Goal: Complete application form

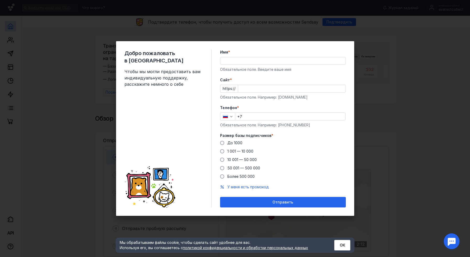
click at [235, 61] on input "Имя *" at bounding box center [282, 60] width 125 height 7
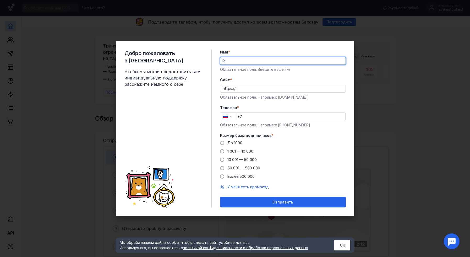
type input "R"
type input "[PERSON_NAME]"
click at [266, 90] on input "Cайт *" at bounding box center [291, 88] width 107 height 7
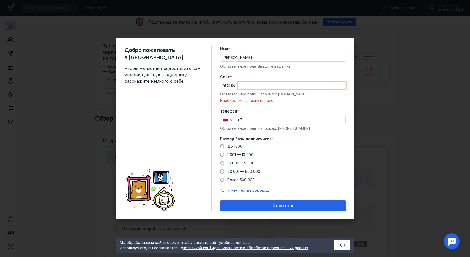
click at [252, 84] on input "Cайт *" at bounding box center [291, 85] width 107 height 7
paste input "[URL][DOMAIN_NAME]"
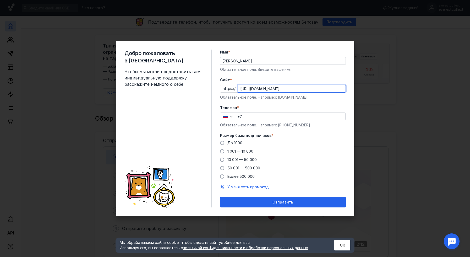
drag, startPoint x: 289, startPoint y: 90, endPoint x: 357, endPoint y: 90, distance: 67.8
click at [357, 90] on div "Добро пожаловать в Sendsay Чтобы мы могли предоставить вам индивидуальную подде…" at bounding box center [235, 128] width 470 height 257
click at [250, 90] on input "[URL][DOMAIN_NAME]" at bounding box center [291, 88] width 107 height 7
click at [292, 88] on input "[DOMAIN_NAME]" at bounding box center [291, 88] width 107 height 7
type input "[DOMAIN_NAME]"
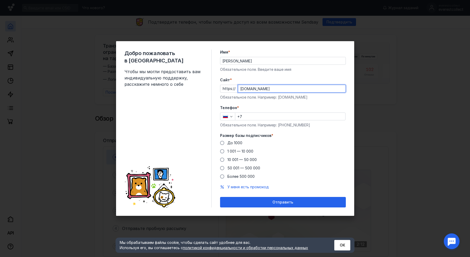
click at [273, 117] on input "+7" at bounding box center [290, 116] width 110 height 7
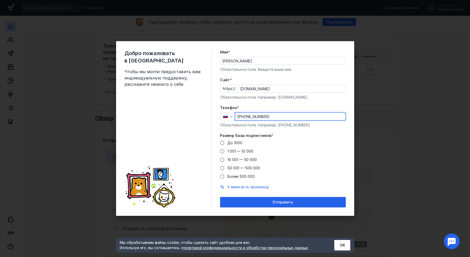
type input "[PHONE_NUMBER]"
click at [322, 141] on div "До [DATE] 1 001 — 10 000 10 001 — 50 000 50 001 — 500 000 Более 500 000" at bounding box center [283, 159] width 126 height 39
click at [223, 168] on span at bounding box center [222, 168] width 4 height 4
click at [0, 0] on input "50 001 — 500 000" at bounding box center [0, 0] width 0 height 0
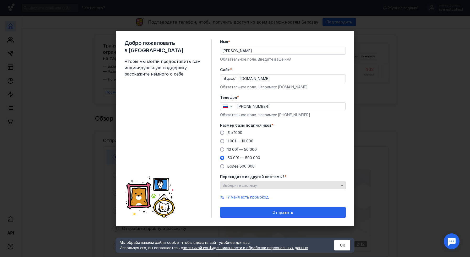
click at [342, 185] on icon "button" at bounding box center [342, 185] width 4 height 4
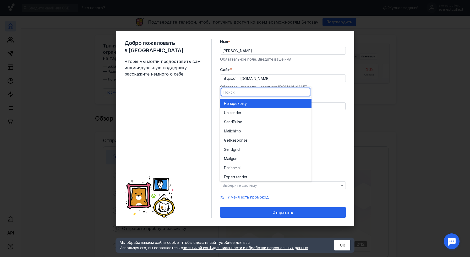
click at [252, 100] on div "Не перехожу" at bounding box center [265, 103] width 83 height 9
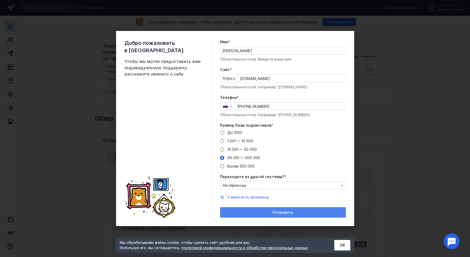
click at [284, 212] on span "Отправить" at bounding box center [282, 212] width 21 height 4
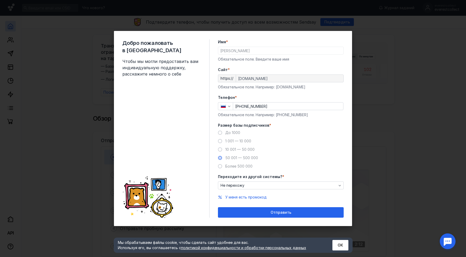
click at [401, 163] on div "Добро пожаловать в Sendsay Чтобы мы могли предоставить вам индивидуальную подде…" at bounding box center [233, 128] width 466 height 257
